Goal: Task Accomplishment & Management: Use online tool/utility

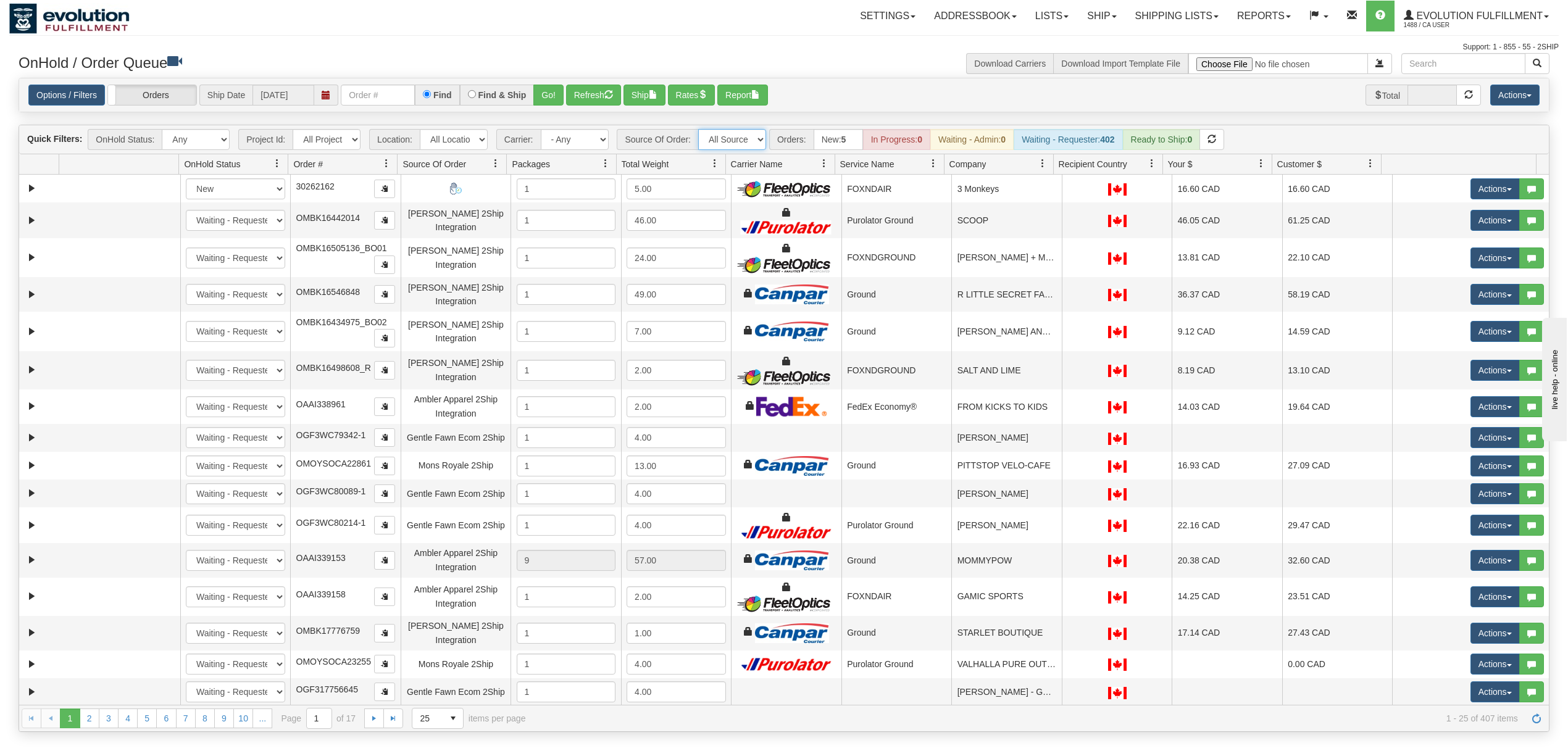
click at [723, 148] on select "All Sources AirBlaster 2Ship Integration Ambler Apparel 2Ship Integration Blast…" at bounding box center [732, 139] width 68 height 21
select select "Gentle Fawn Wholesale 2Ship"
click at [699, 130] on select "All Sources AirBlaster 2Ship Integration Ambler Apparel 2Ship Integration Blast…" at bounding box center [732, 139] width 68 height 21
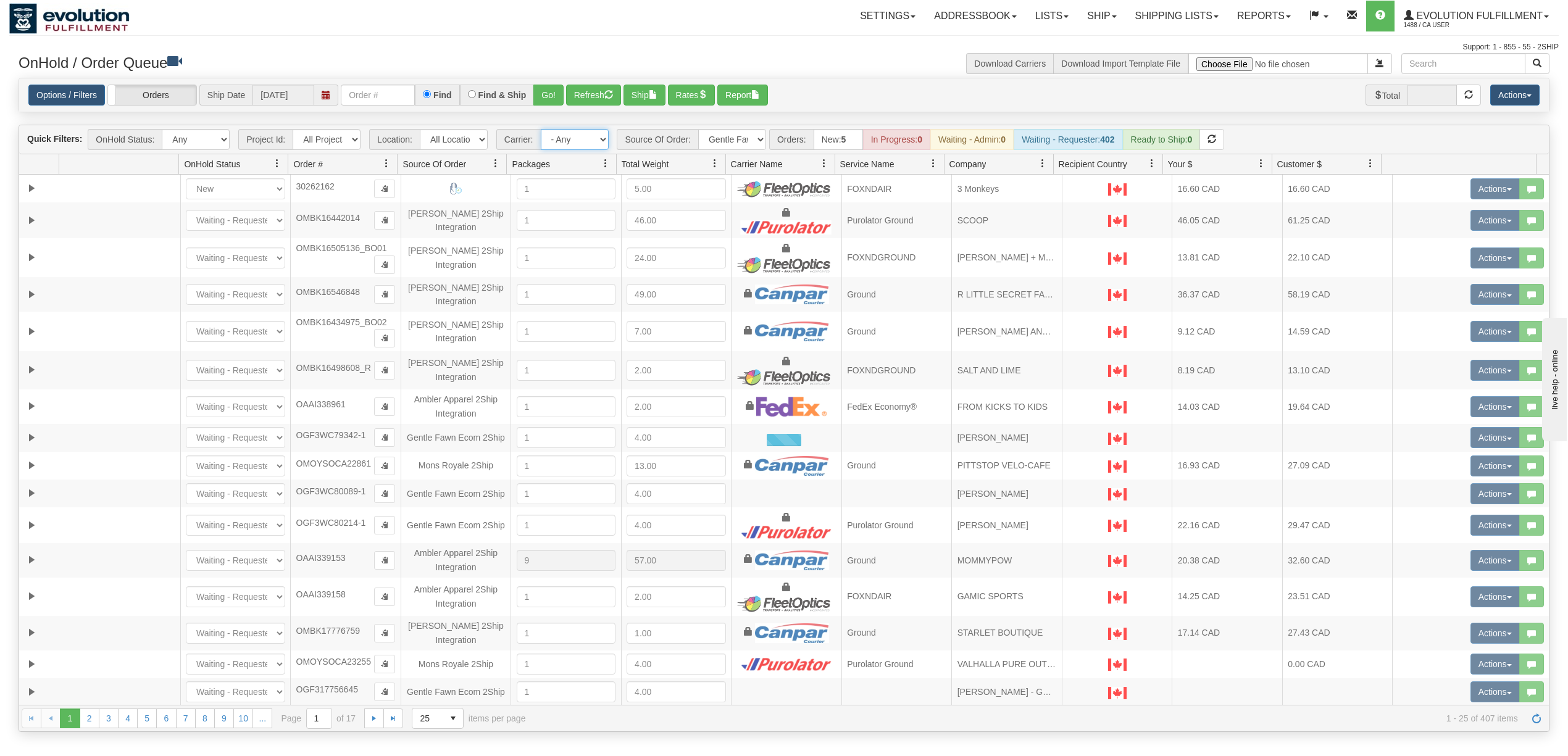
click at [592, 146] on select "- Any - Has NO carrier assigned - Has a carrier assigned FleetOptics Inc. My Ca…" at bounding box center [574, 139] width 68 height 21
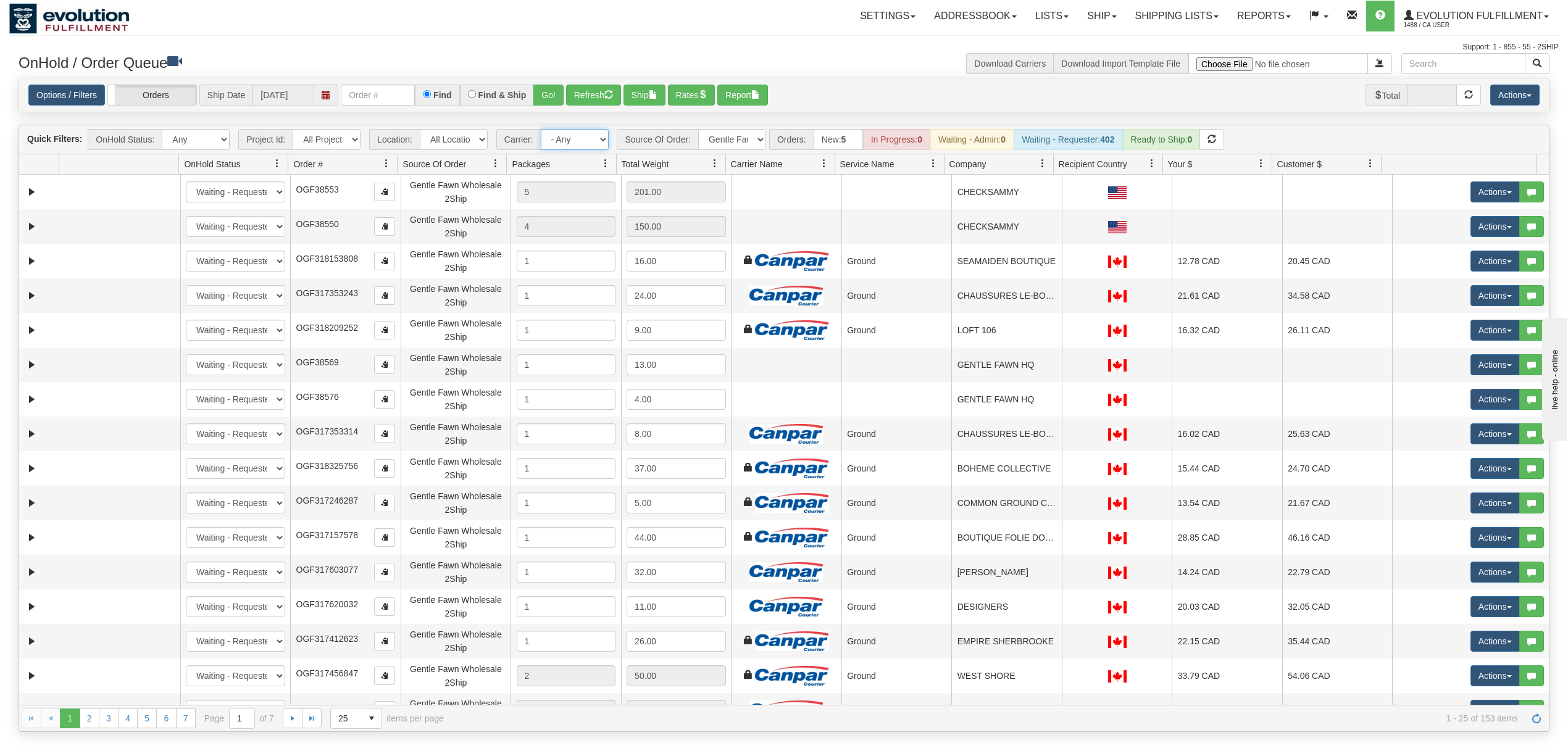
select select "-1"
click at [541, 130] on select "- Any - Has NO carrier assigned - Has a carrier assigned FleetOptics Inc. My Ca…" at bounding box center [574, 139] width 68 height 21
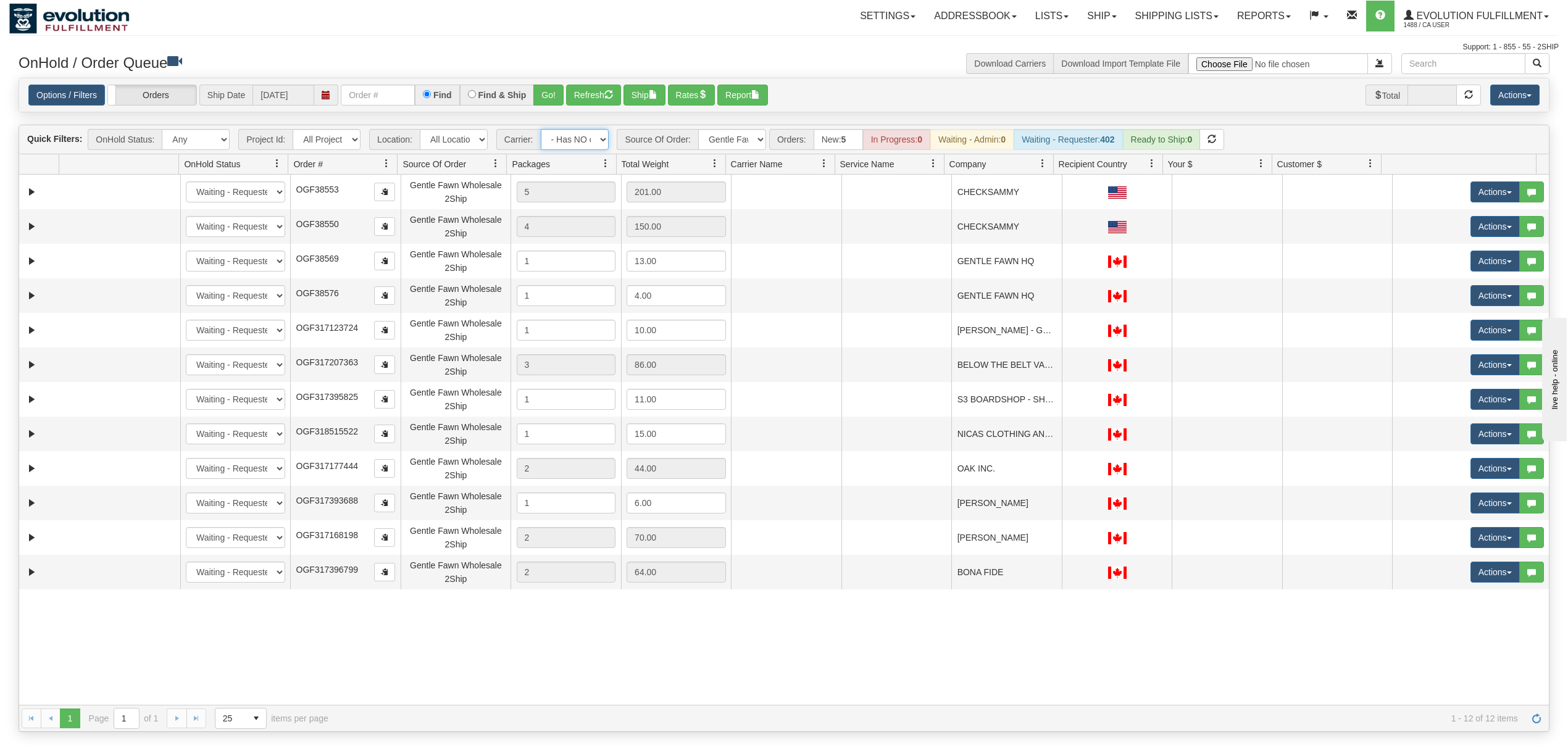
click at [1043, 166] on span at bounding box center [1042, 163] width 10 height 10
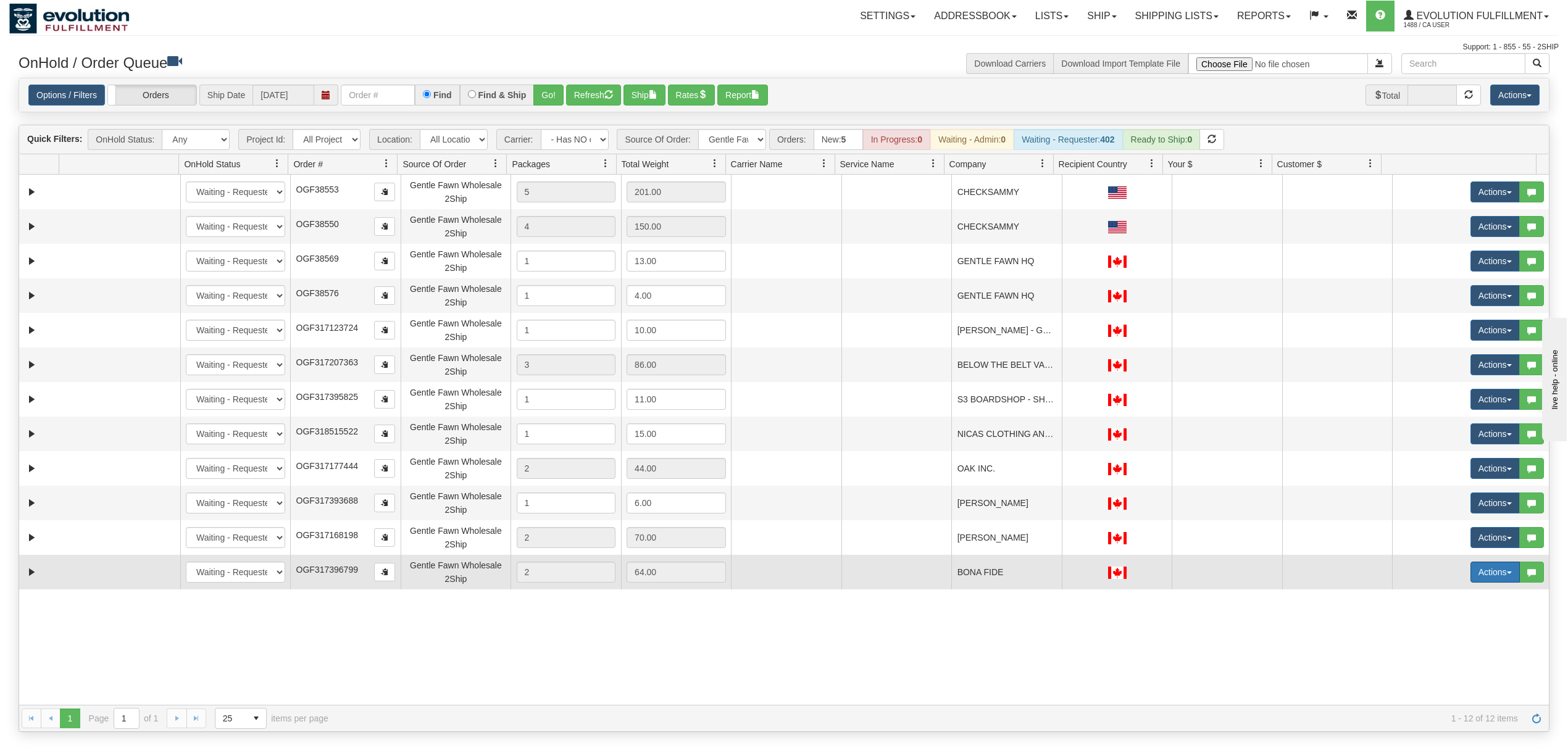
click at [1482, 569] on button "Actions" at bounding box center [1495, 571] width 49 height 21
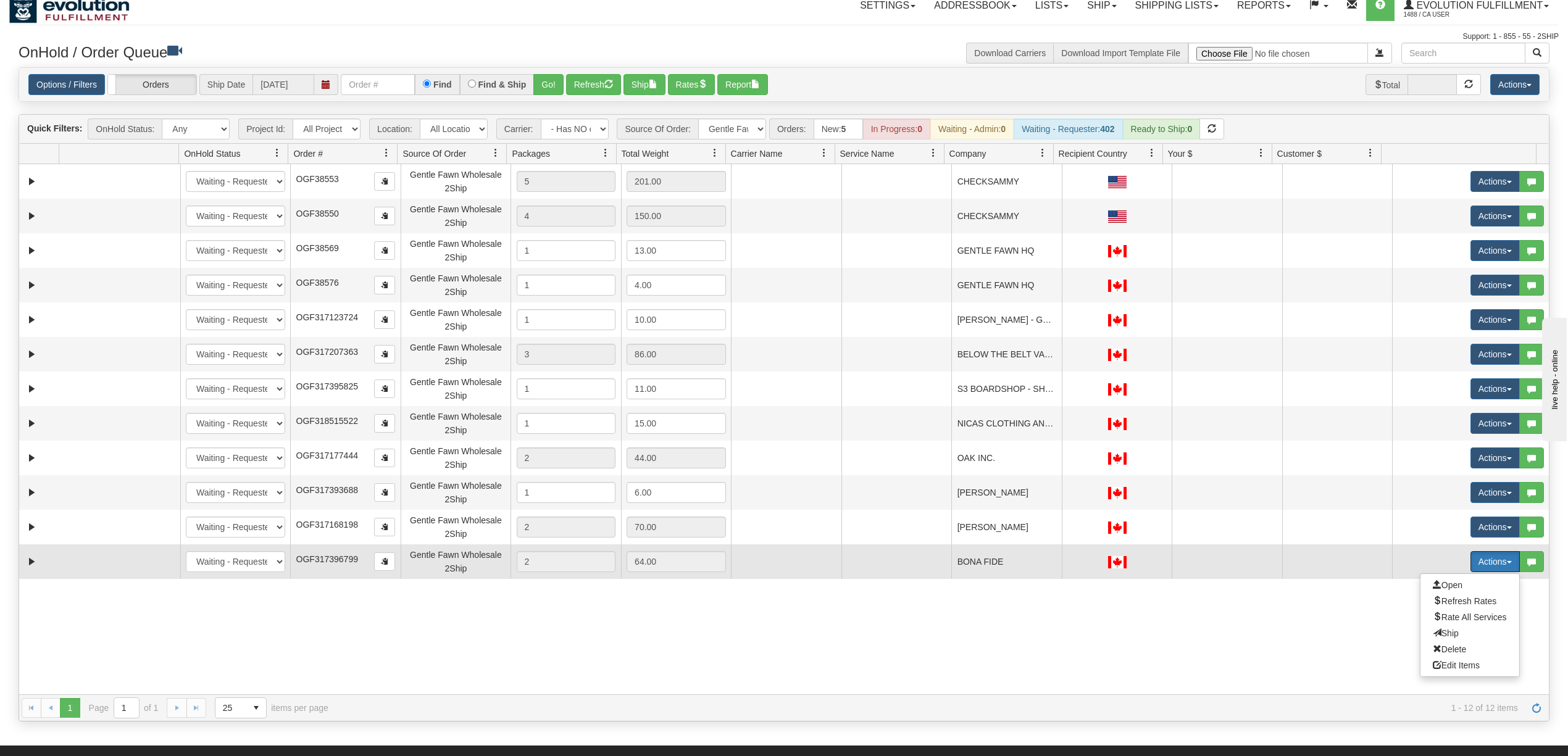
scroll to position [82, 0]
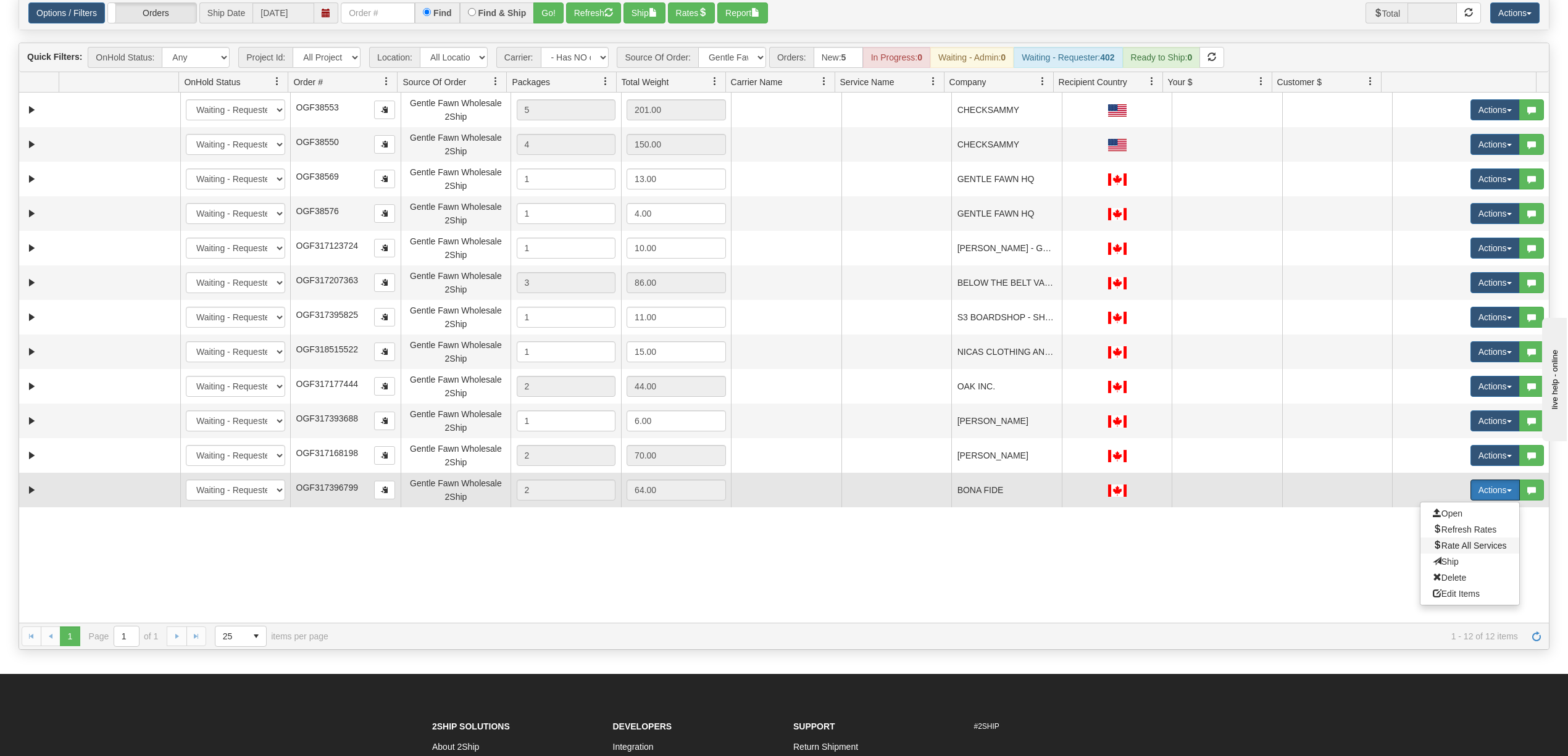
click at [1455, 547] on span "Rate All Services" at bounding box center [1469, 545] width 74 height 10
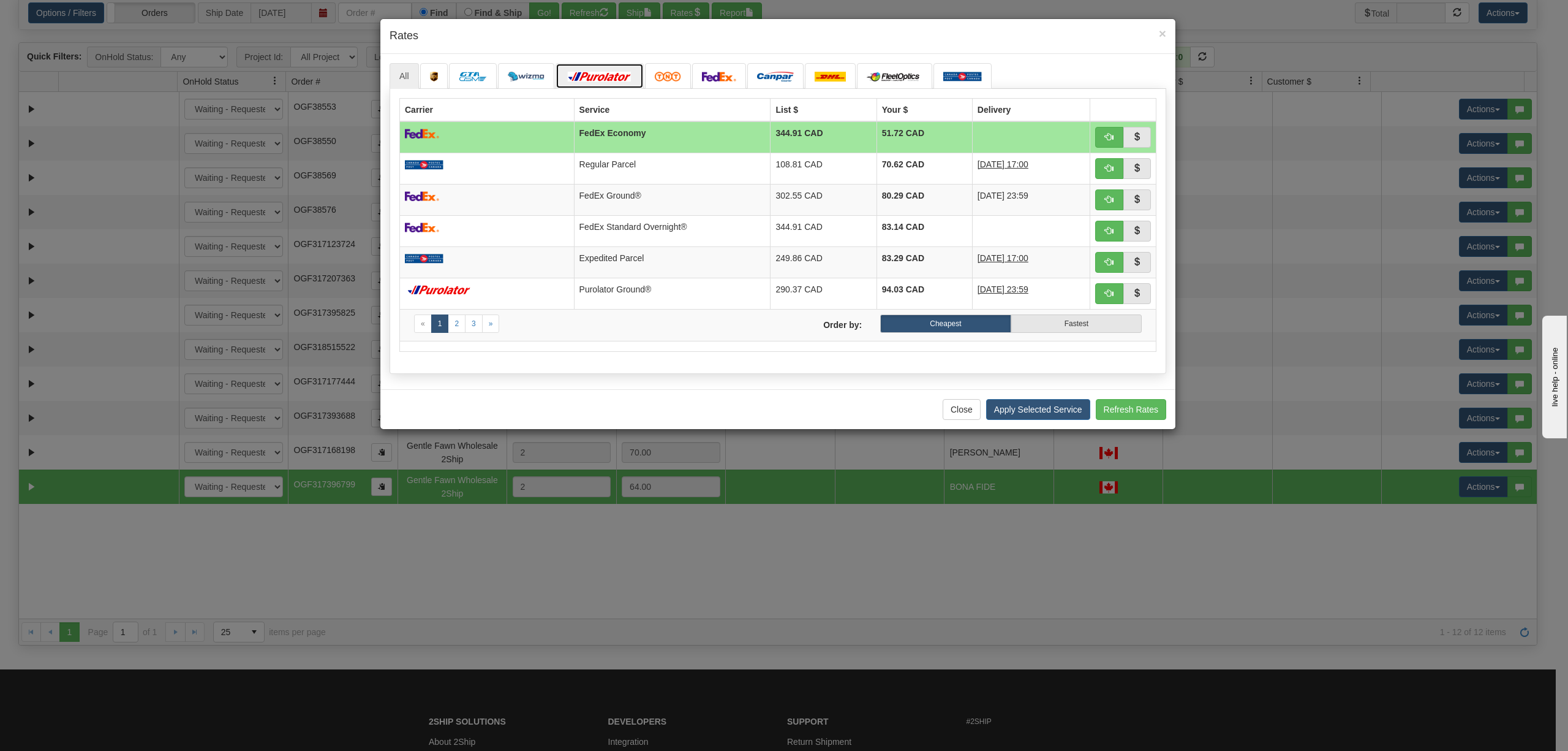
click at [621, 79] on img at bounding box center [600, 76] width 69 height 10
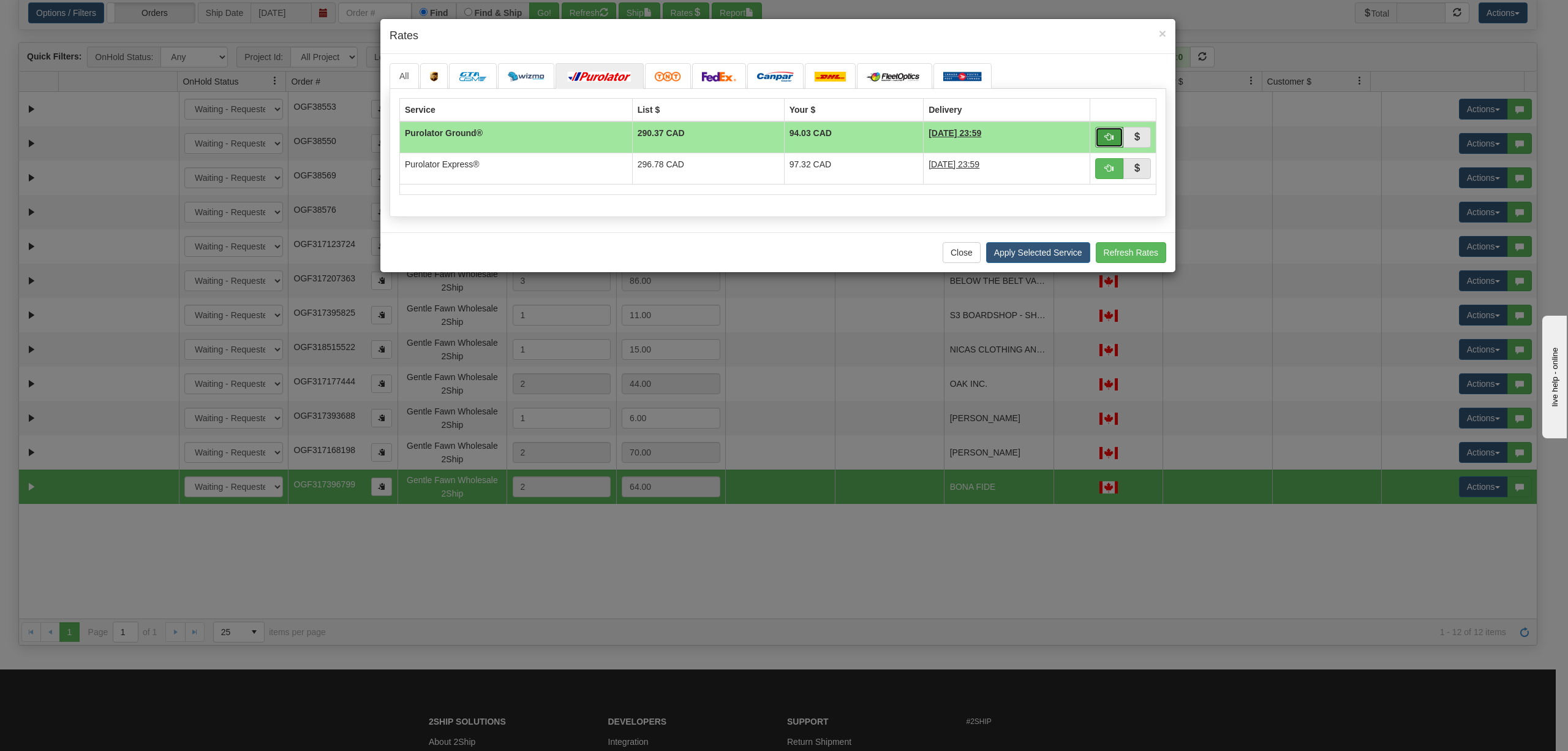
click at [1107, 138] on span "button" at bounding box center [1109, 136] width 8 height 8
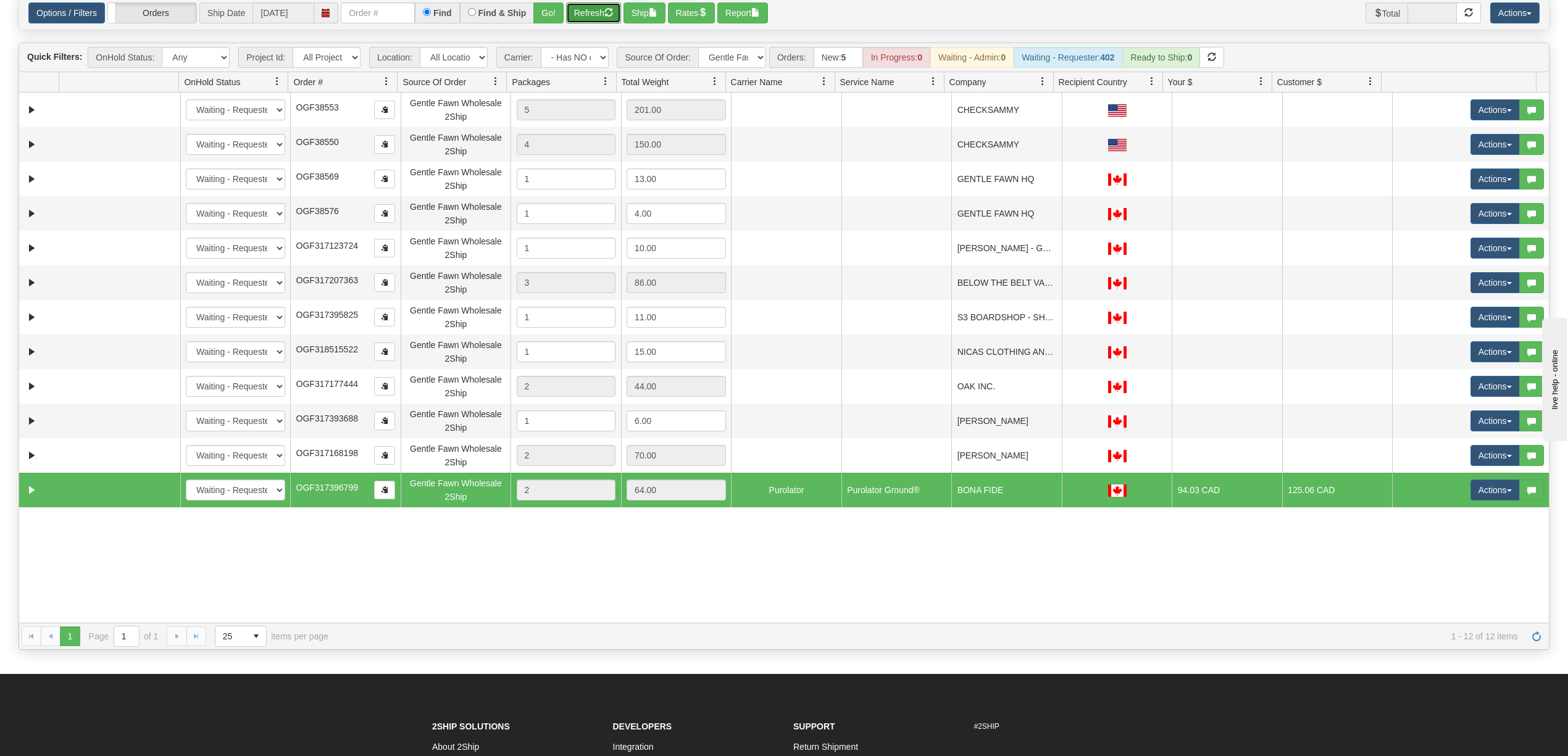
click at [584, 24] on button "Refresh" at bounding box center [593, 13] width 55 height 21
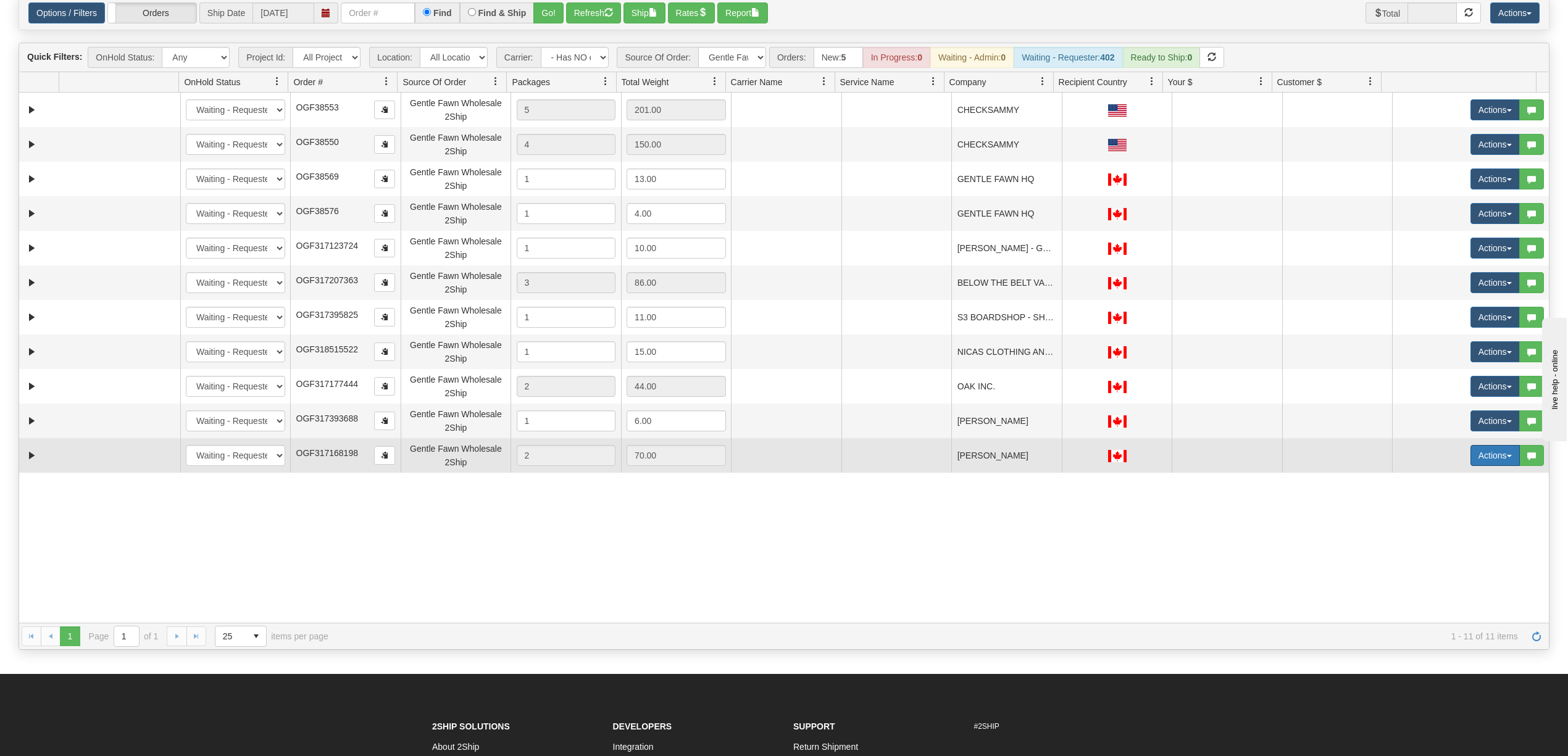
click at [1480, 464] on button "Actions" at bounding box center [1495, 455] width 49 height 21
click at [1474, 511] on span "Rate All Services" at bounding box center [1469, 510] width 74 height 10
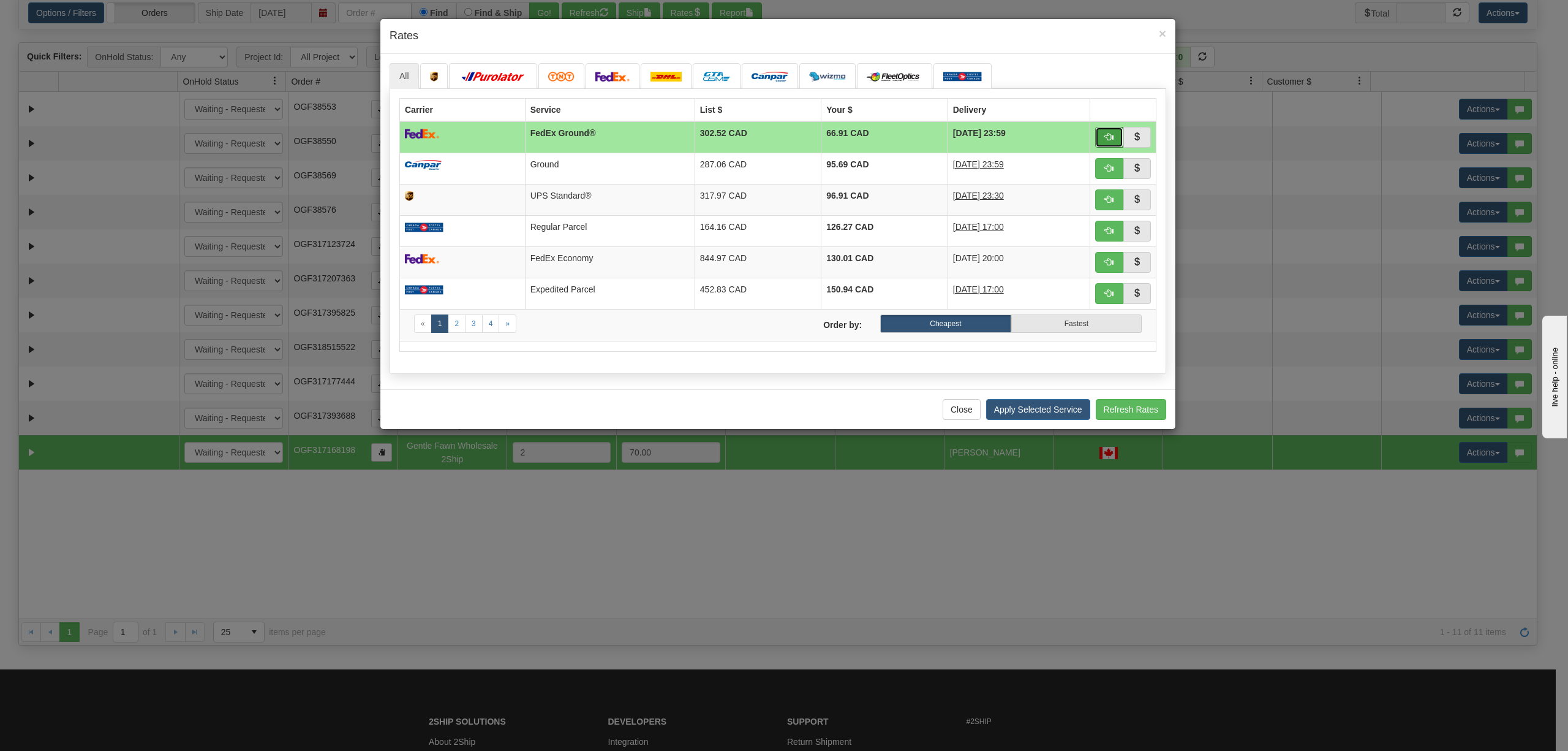
click at [1101, 130] on button "button" at bounding box center [1109, 136] width 28 height 21
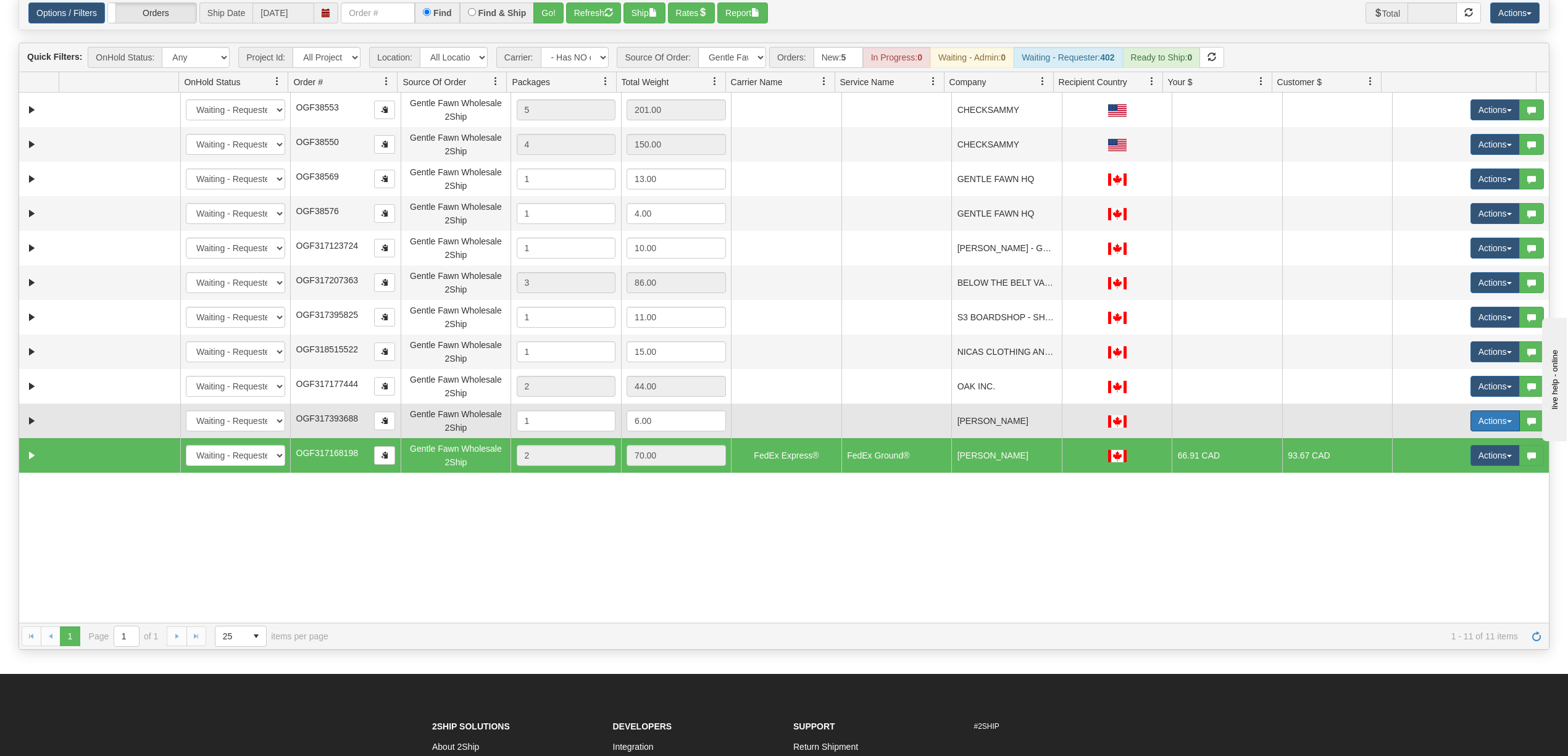
click at [1471, 421] on button "Actions" at bounding box center [1495, 420] width 49 height 21
click at [1443, 480] on span "Rate All Services" at bounding box center [1469, 476] width 74 height 10
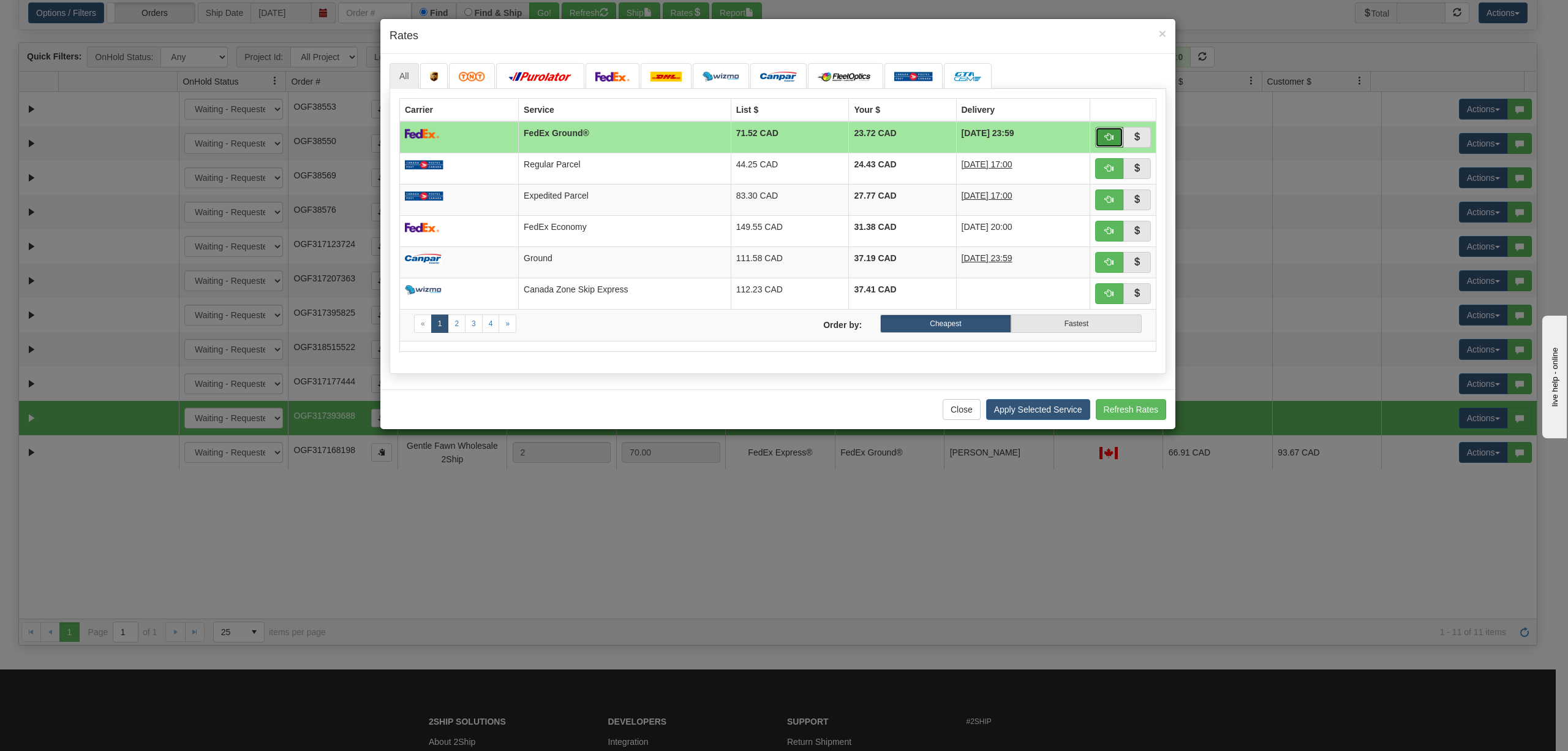
click at [1110, 140] on span "button" at bounding box center [1109, 136] width 8 height 8
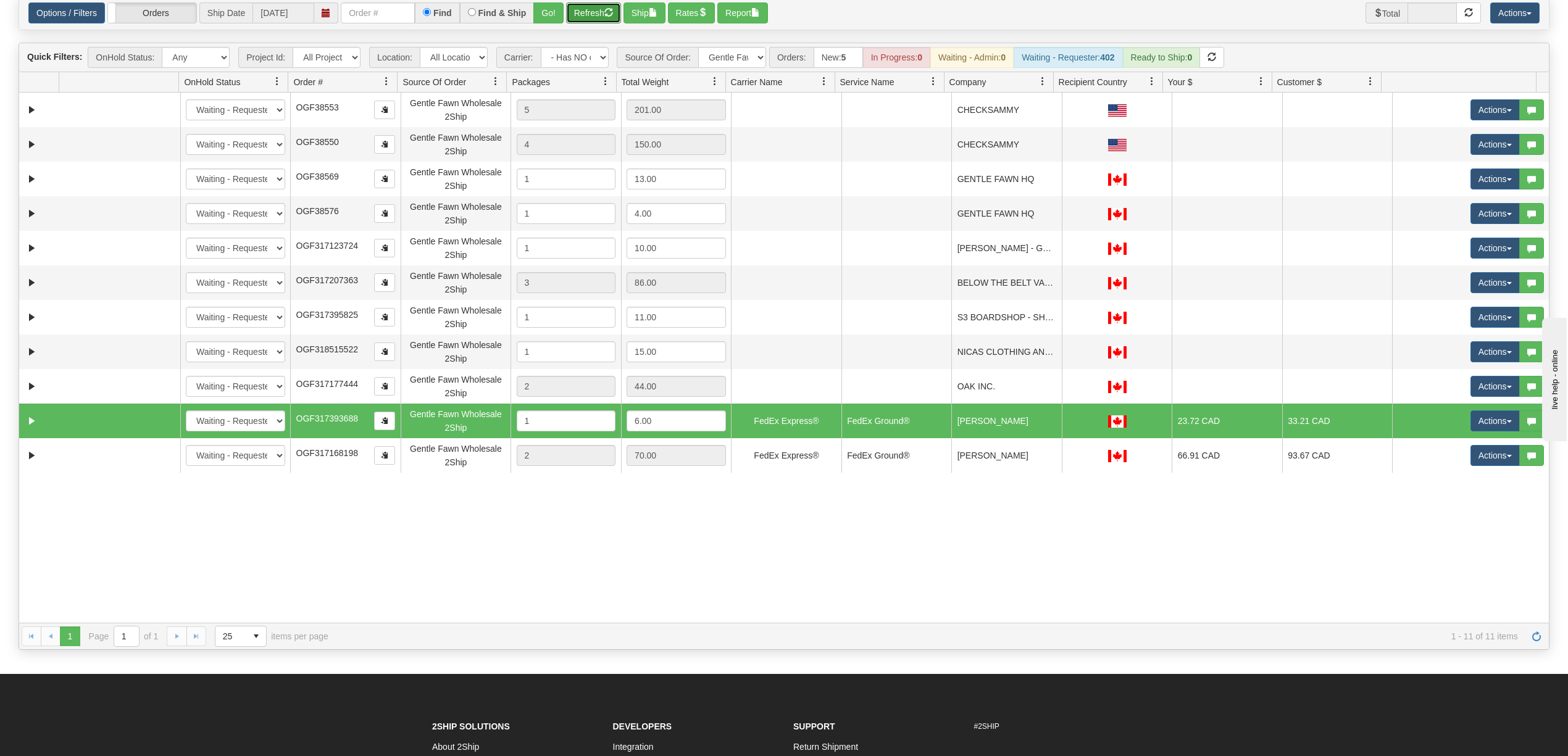
click at [605, 15] on button "Refresh" at bounding box center [593, 13] width 55 height 21
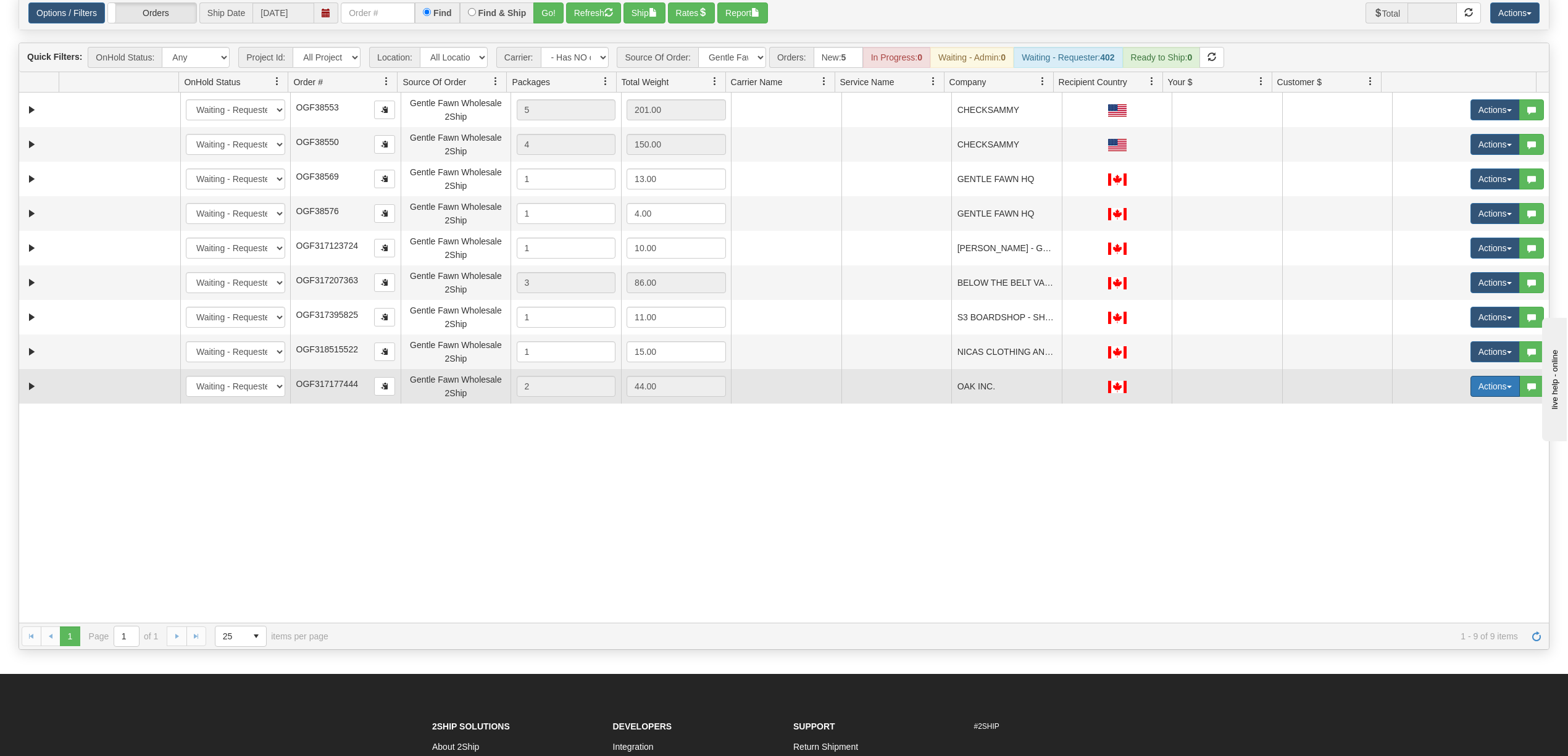
click at [1490, 387] on button "Actions" at bounding box center [1495, 386] width 49 height 21
click at [1455, 439] on span "Rate All Services" at bounding box center [1469, 441] width 74 height 10
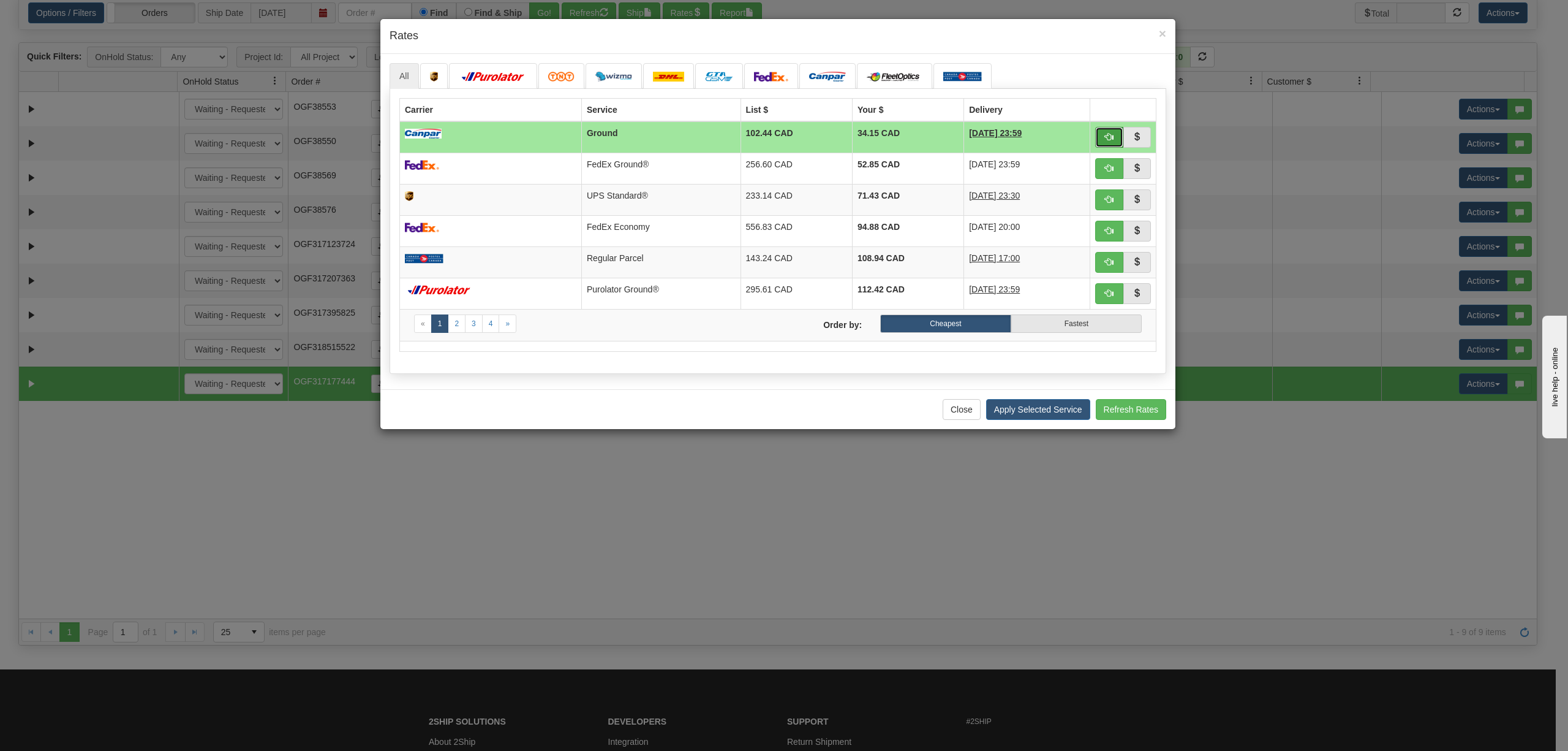
click at [1104, 131] on button "button" at bounding box center [1109, 136] width 28 height 21
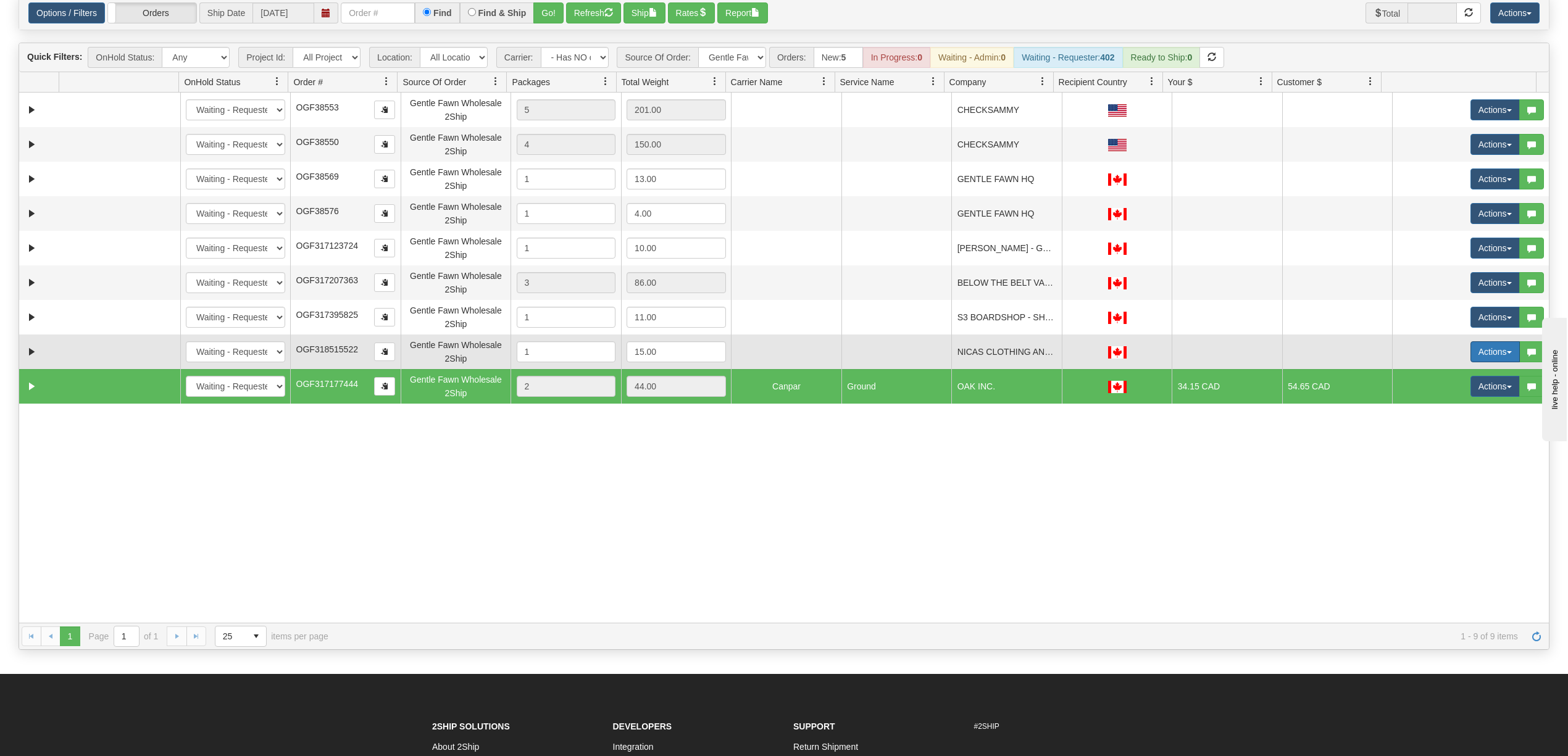
click at [1482, 346] on button "Actions" at bounding box center [1495, 351] width 49 height 21
click at [1465, 408] on span "Rate All Services" at bounding box center [1469, 407] width 74 height 10
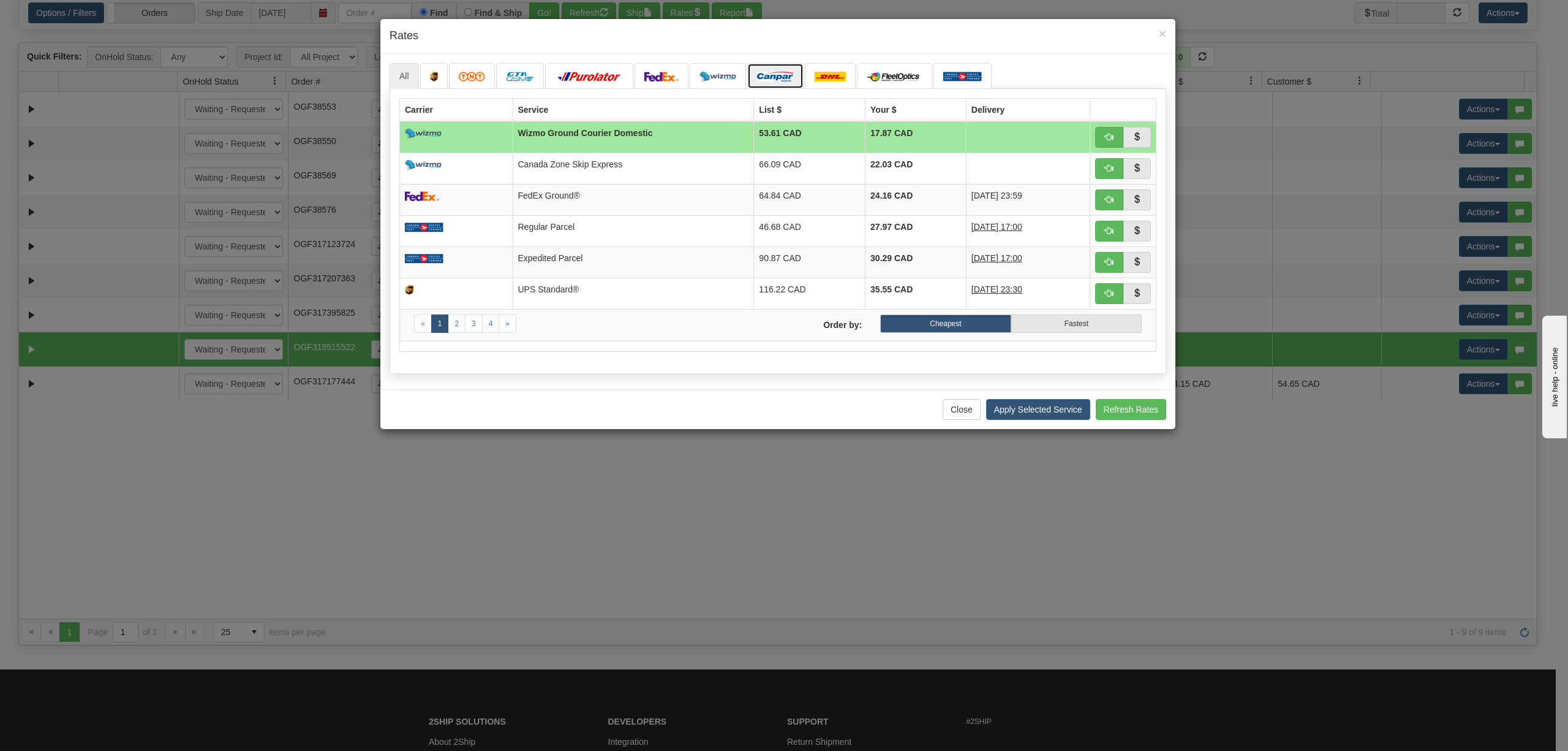
click at [772, 63] on link at bounding box center [775, 76] width 56 height 25
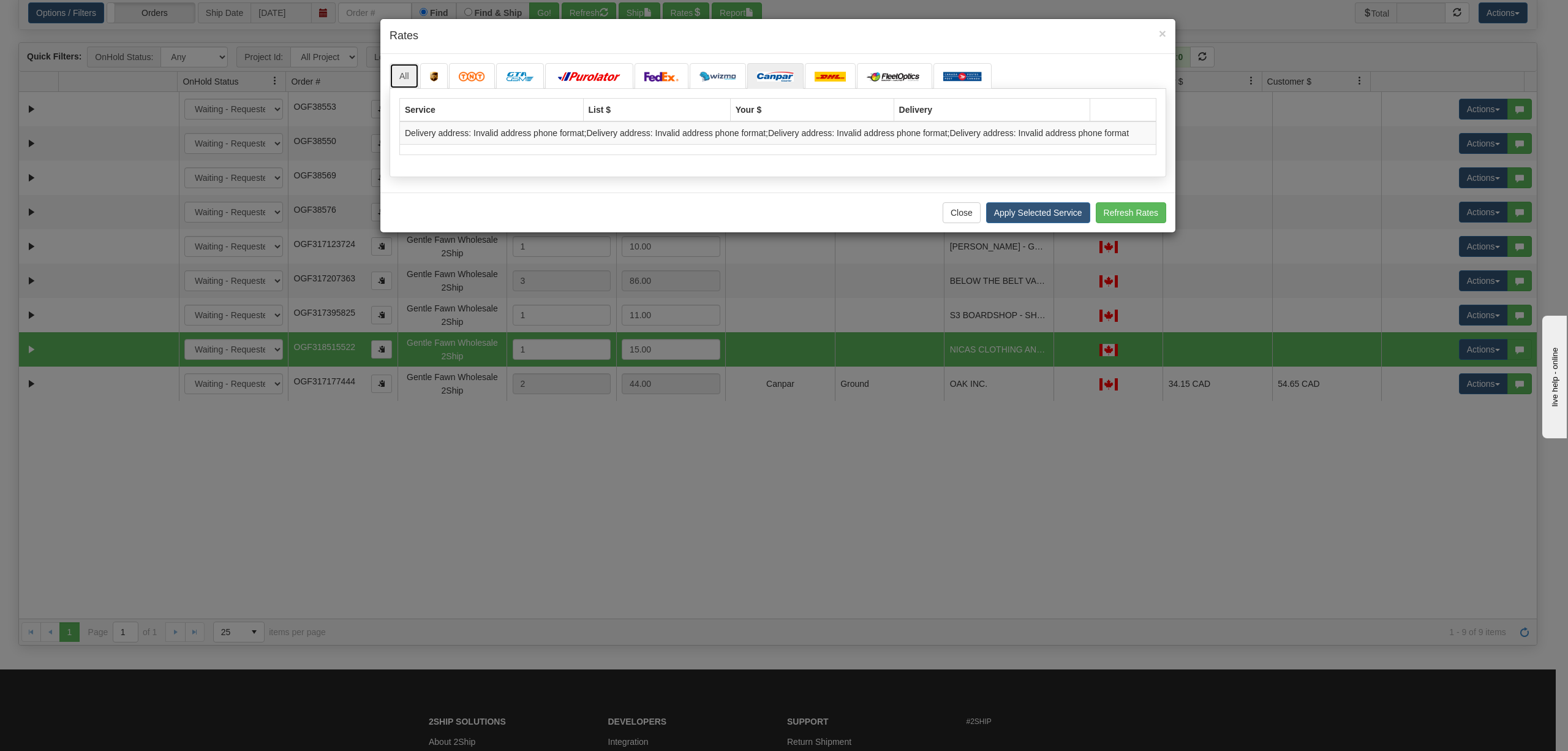
click at [397, 72] on link "All" at bounding box center [404, 76] width 30 height 25
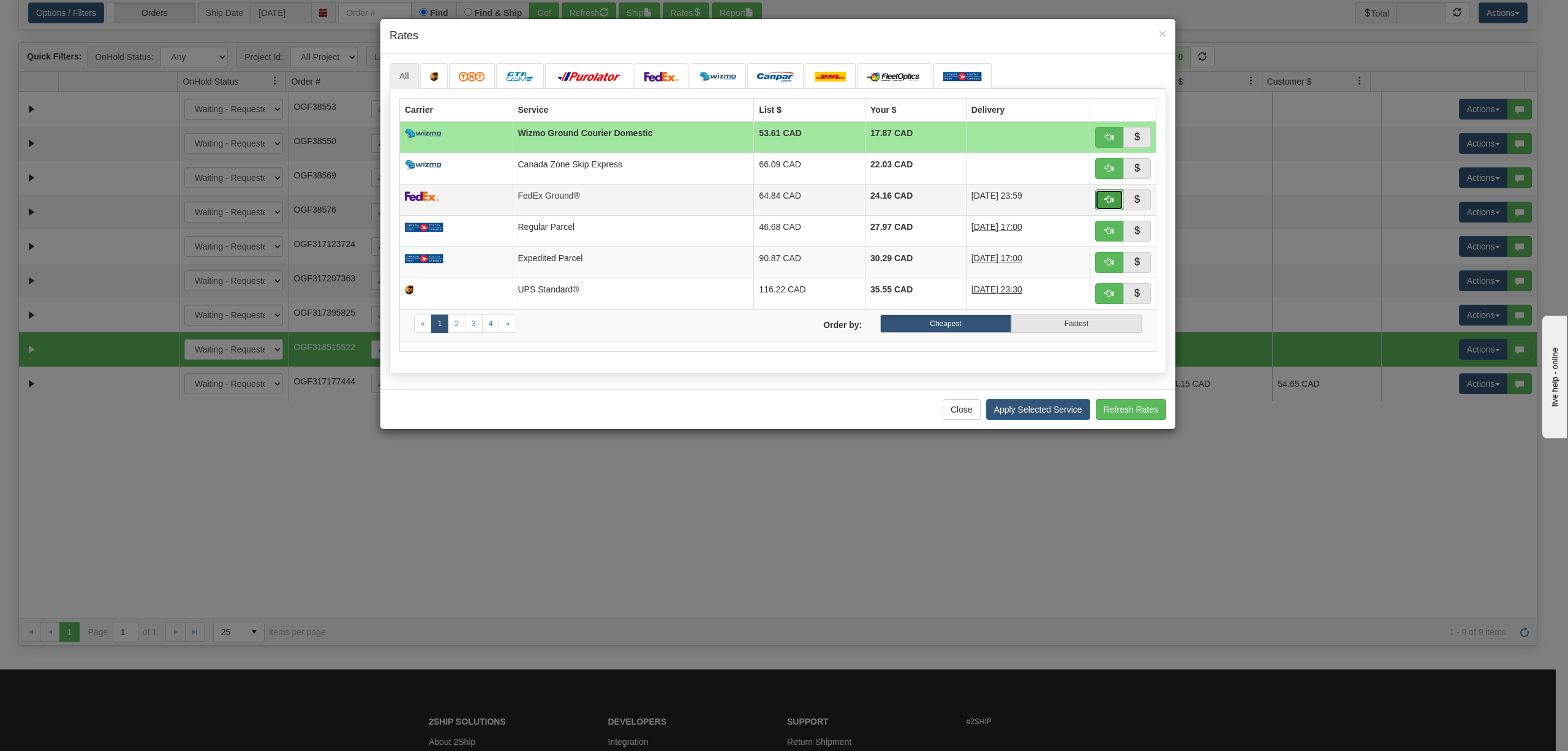
click at [1111, 197] on span "button" at bounding box center [1109, 199] width 8 height 8
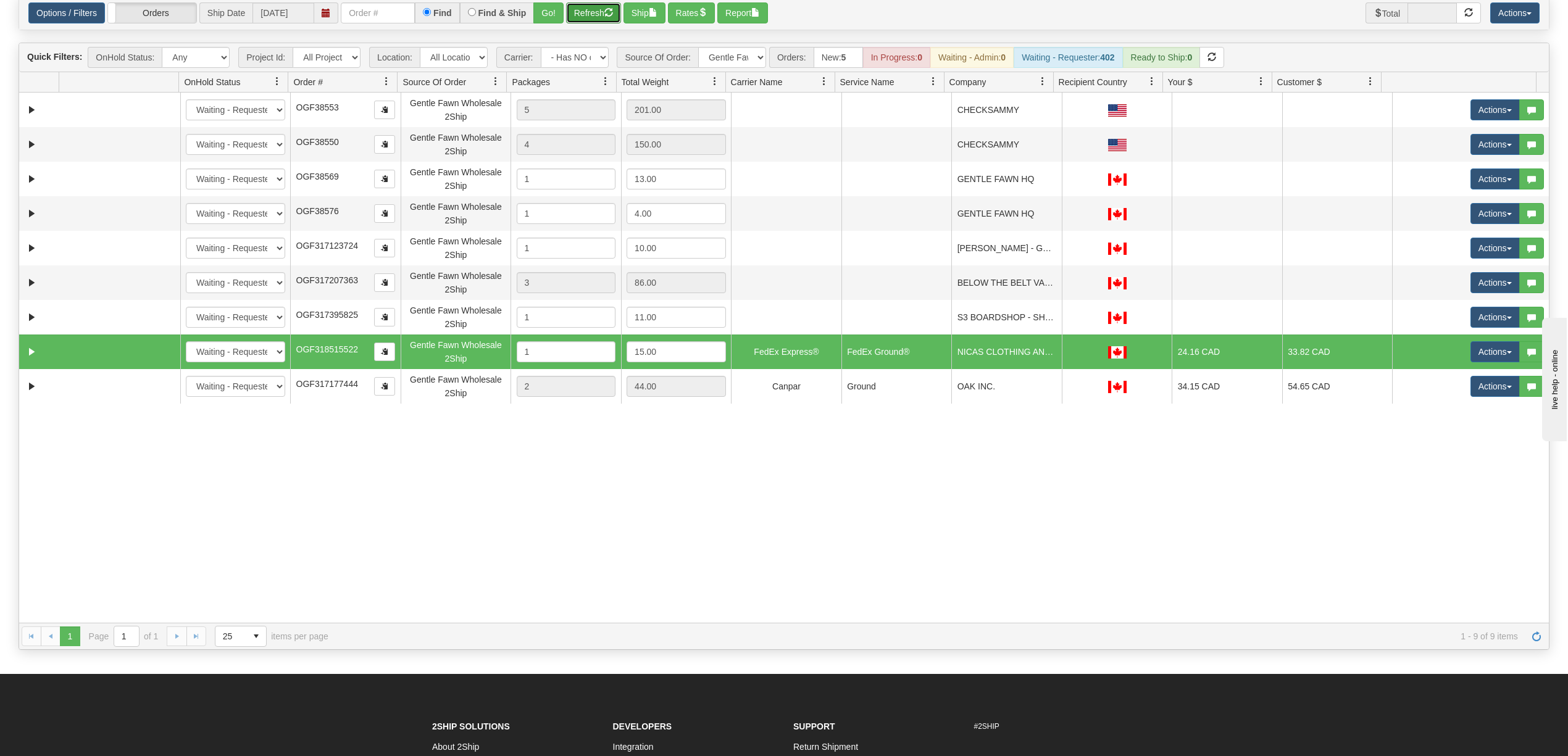
click at [598, 15] on button "Refresh" at bounding box center [593, 13] width 55 height 21
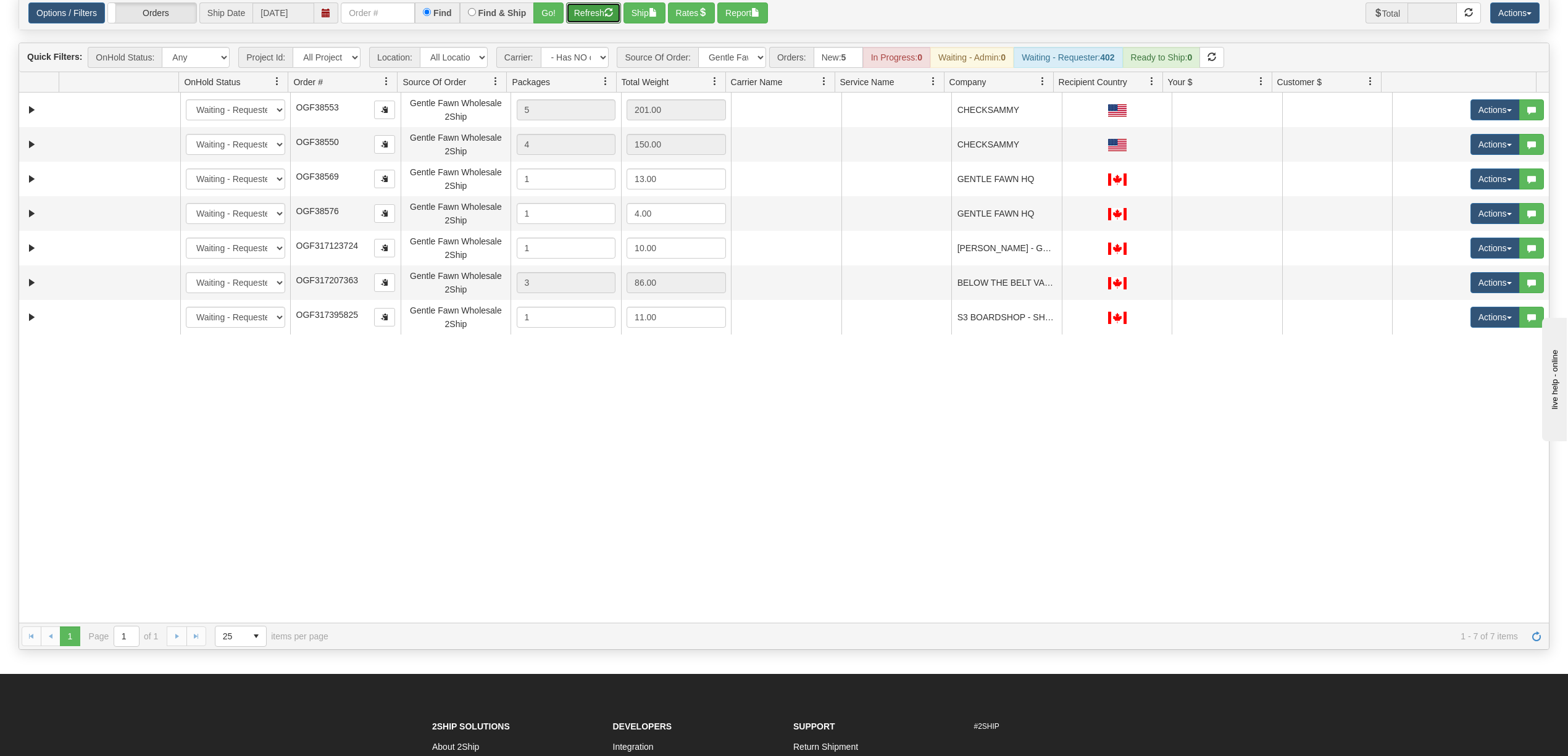
scroll to position [0, 0]
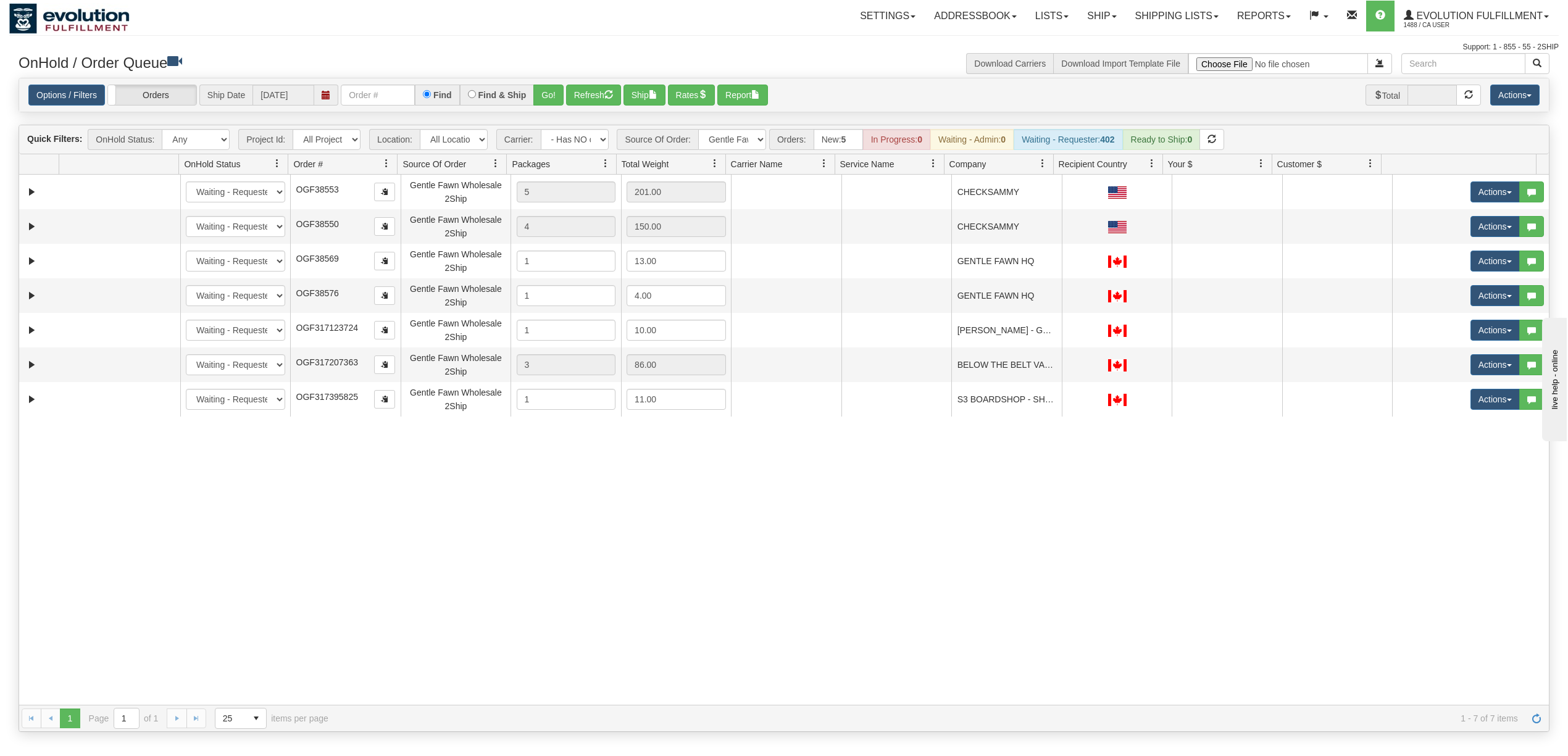
click at [722, 569] on div "31290773 EVOLUTION V3 90225545 0 New In Progress Waiting - Admin Waiting - Requ…" at bounding box center [784, 439] width 1530 height 530
